Goal: Find specific page/section: Find specific page/section

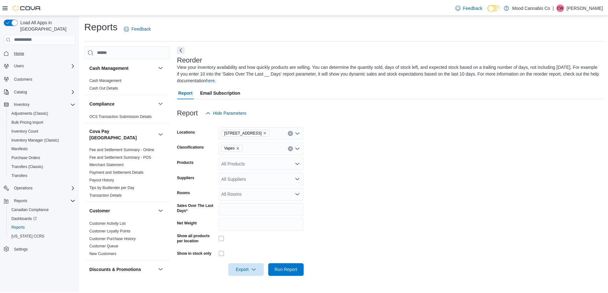
scroll to position [246, 0]
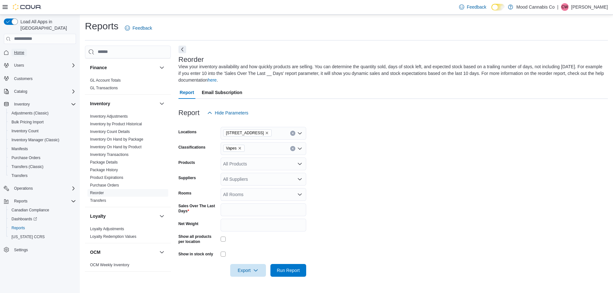
click at [17, 50] on span "Home" at bounding box center [19, 52] width 10 height 5
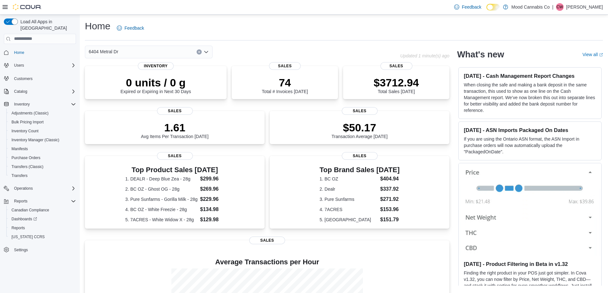
click at [206, 51] on icon "Open list of options" at bounding box center [206, 51] width 5 height 5
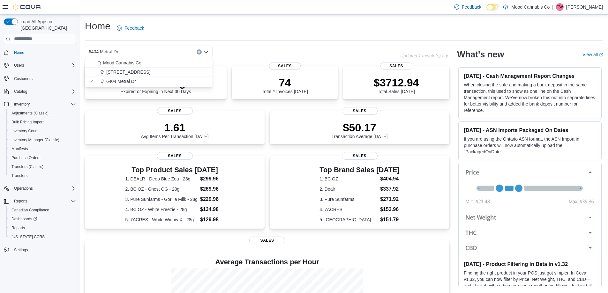
click at [131, 73] on span "[STREET_ADDRESS]" at bounding box center [128, 72] width 44 height 6
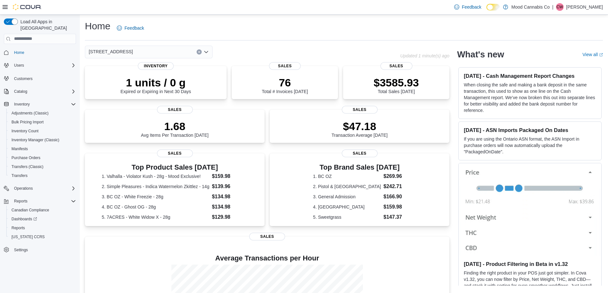
click at [207, 50] on icon "Open list of options" at bounding box center [206, 51] width 5 height 5
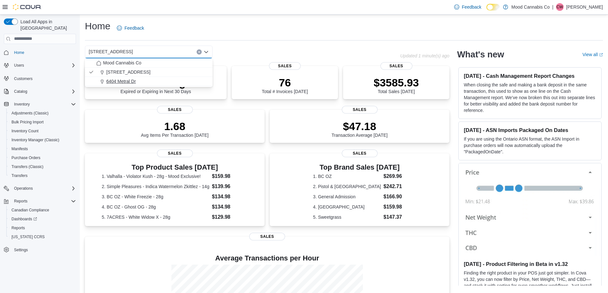
click at [128, 80] on span "6404 Metral Dr" at bounding box center [121, 81] width 30 height 6
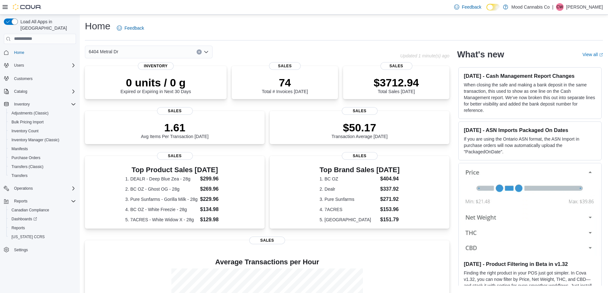
click at [206, 50] on icon "Open list of options" at bounding box center [206, 51] width 5 height 5
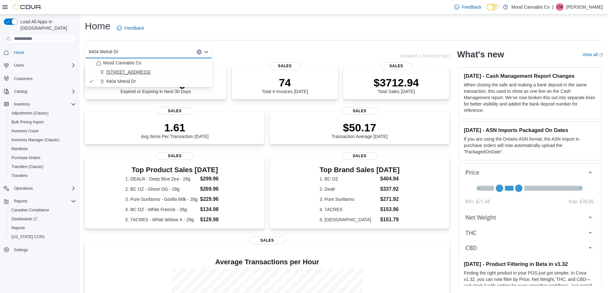
click at [129, 71] on span "[STREET_ADDRESS]" at bounding box center [128, 72] width 44 height 6
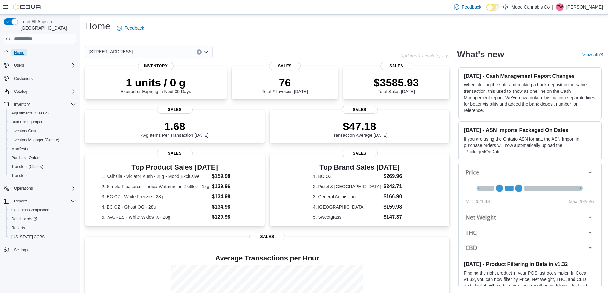
click at [21, 50] on span "Home" at bounding box center [19, 52] width 10 height 5
